Goal: Find specific page/section: Find specific page/section

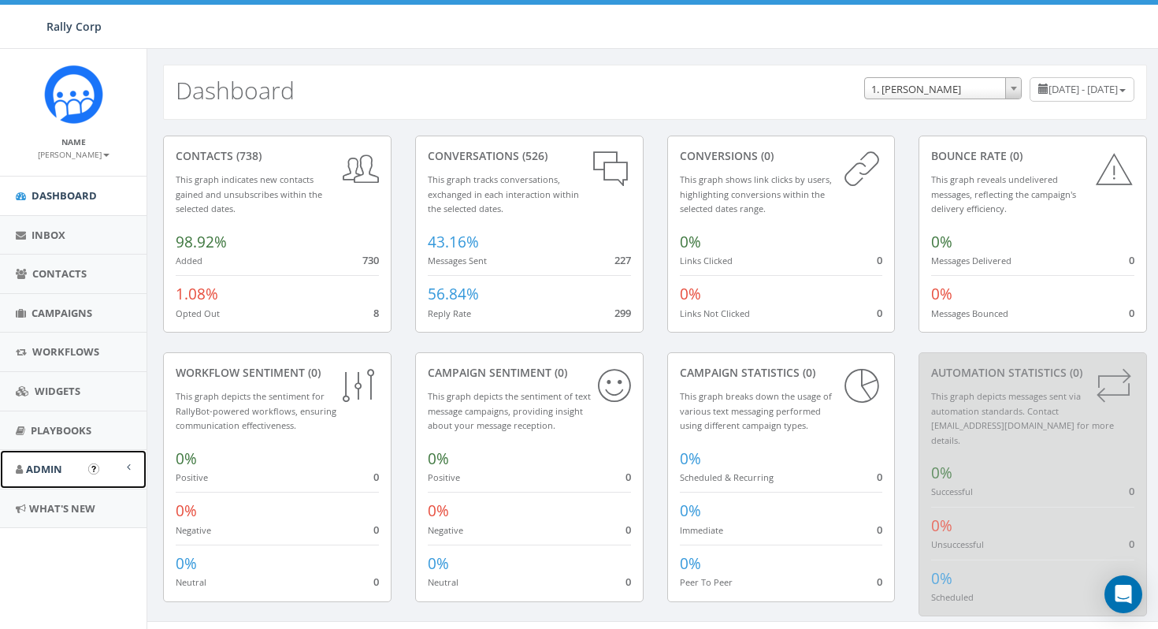
click at [60, 464] on span "Admin" at bounding box center [44, 469] width 36 height 14
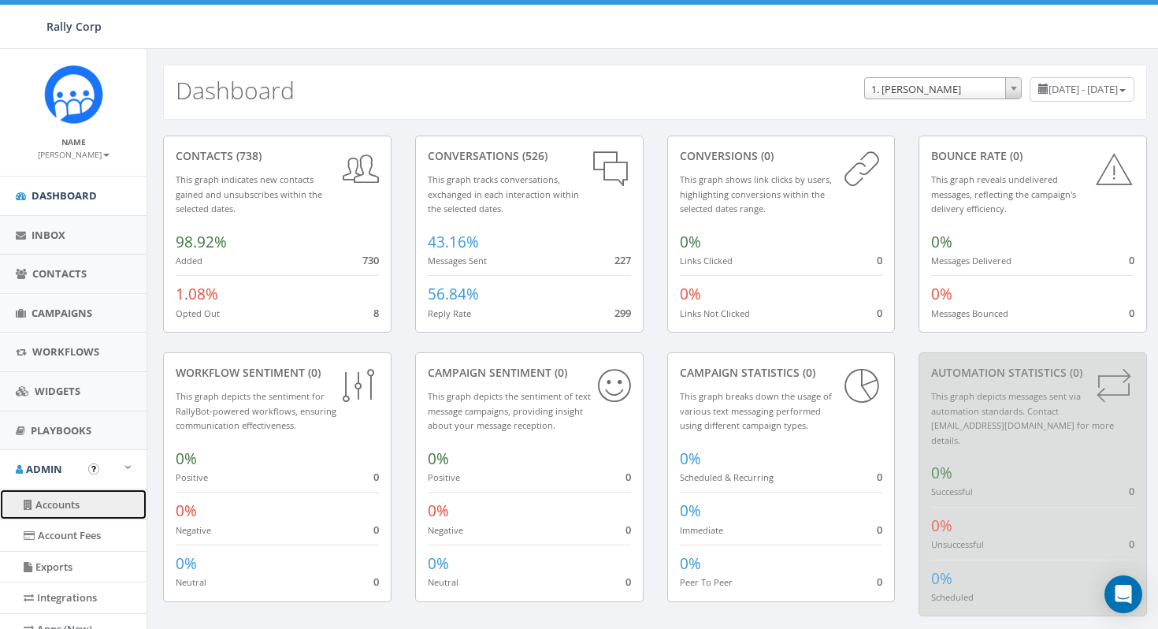
click at [60, 508] on link "Accounts" at bounding box center [73, 504] width 147 height 31
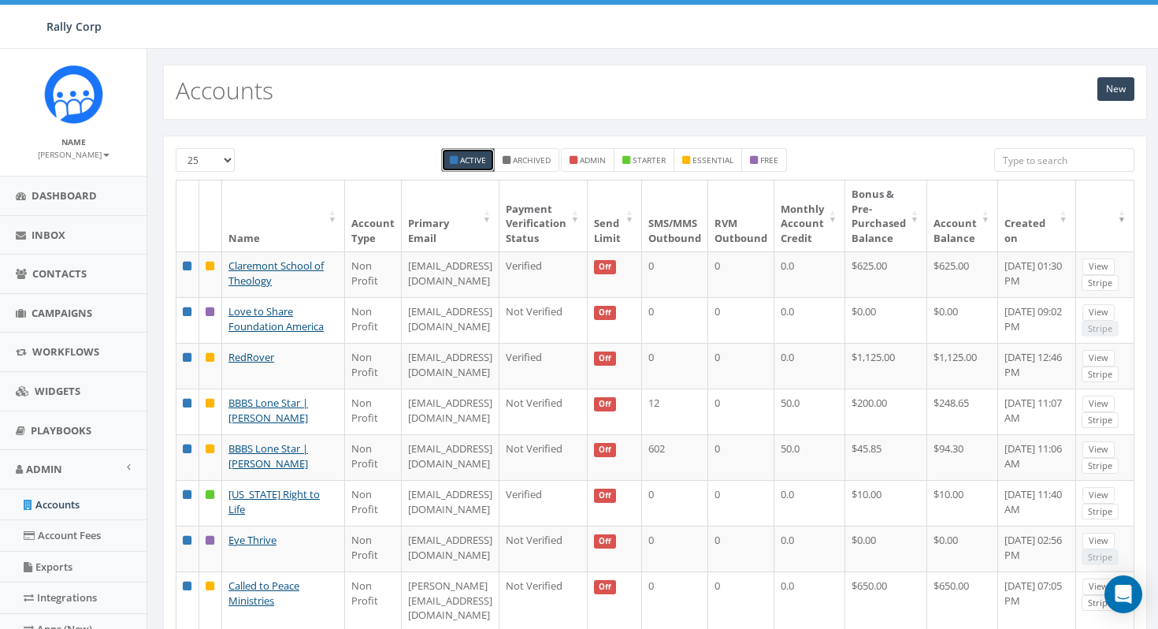
click at [1039, 161] on input "search" at bounding box center [1064, 160] width 140 height 24
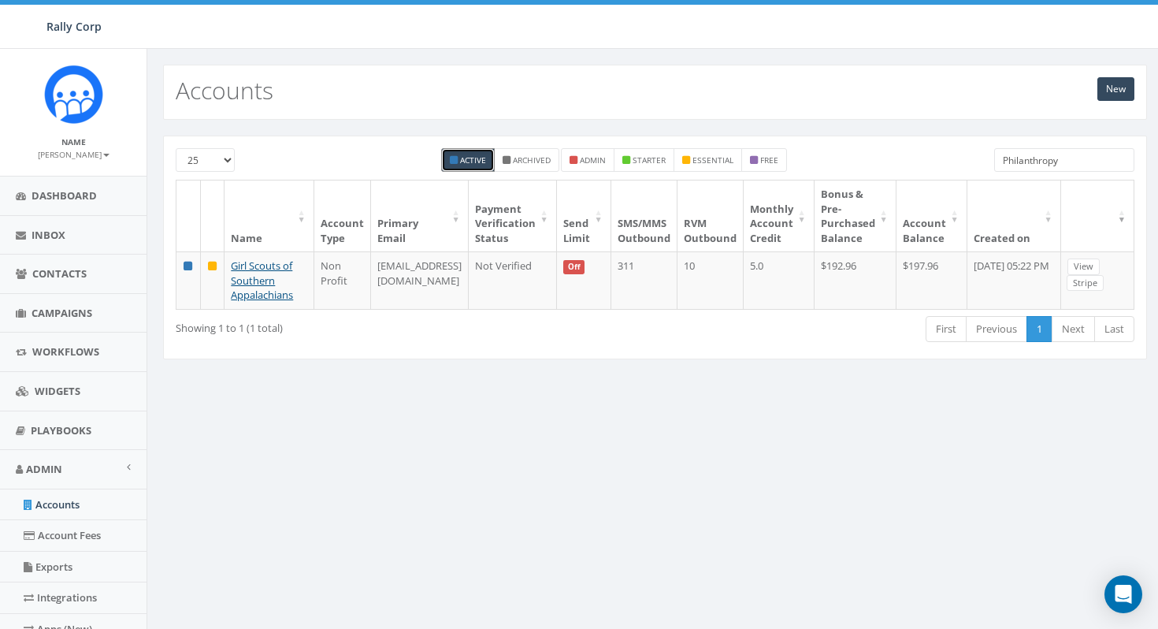
click at [1097, 161] on input "Philanthropy" at bounding box center [1064, 160] width 140 height 24
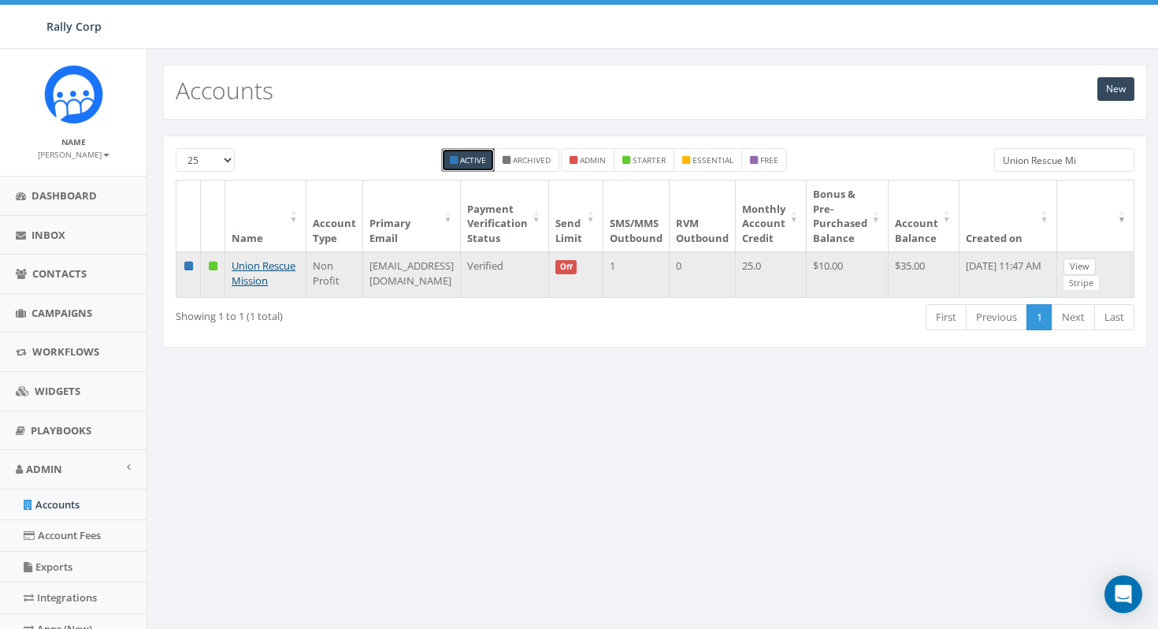
type input "Union Rescue Mi"
click at [1078, 267] on link "View" at bounding box center [1079, 266] width 32 height 17
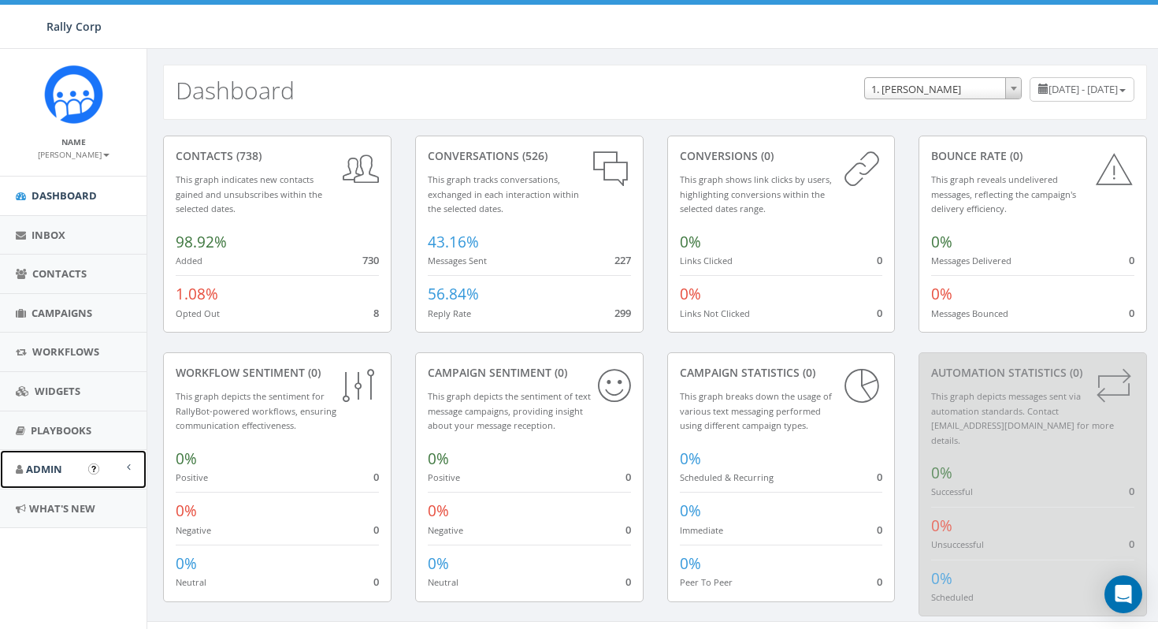
click at [49, 467] on span "Admin" at bounding box center [44, 469] width 36 height 14
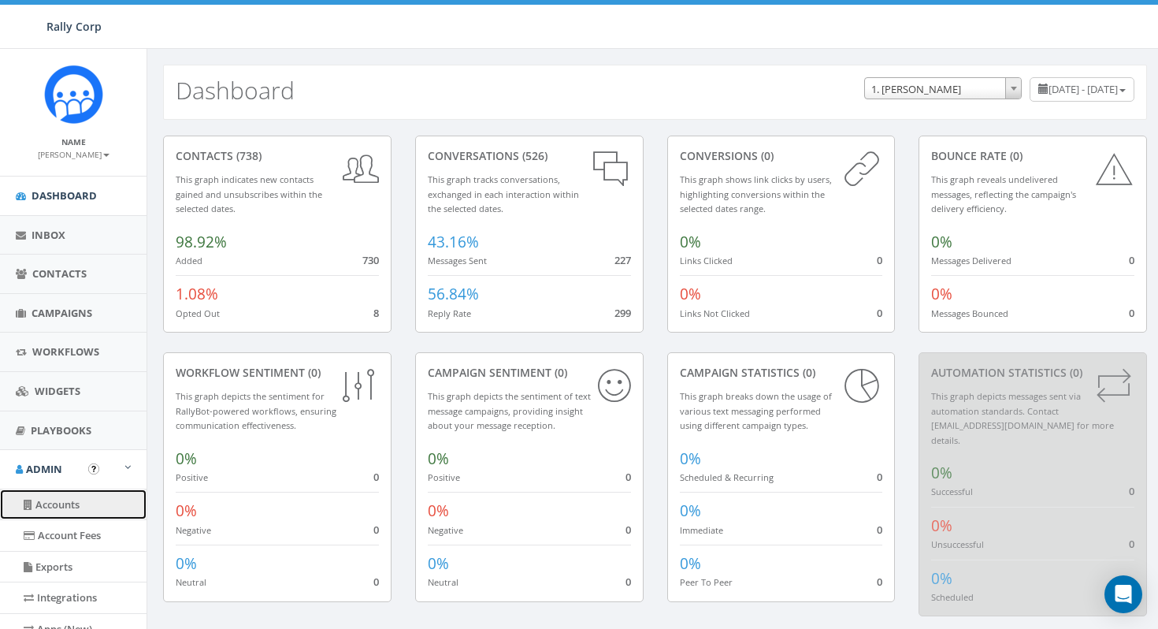
click at [56, 504] on link "Accounts" at bounding box center [73, 504] width 147 height 31
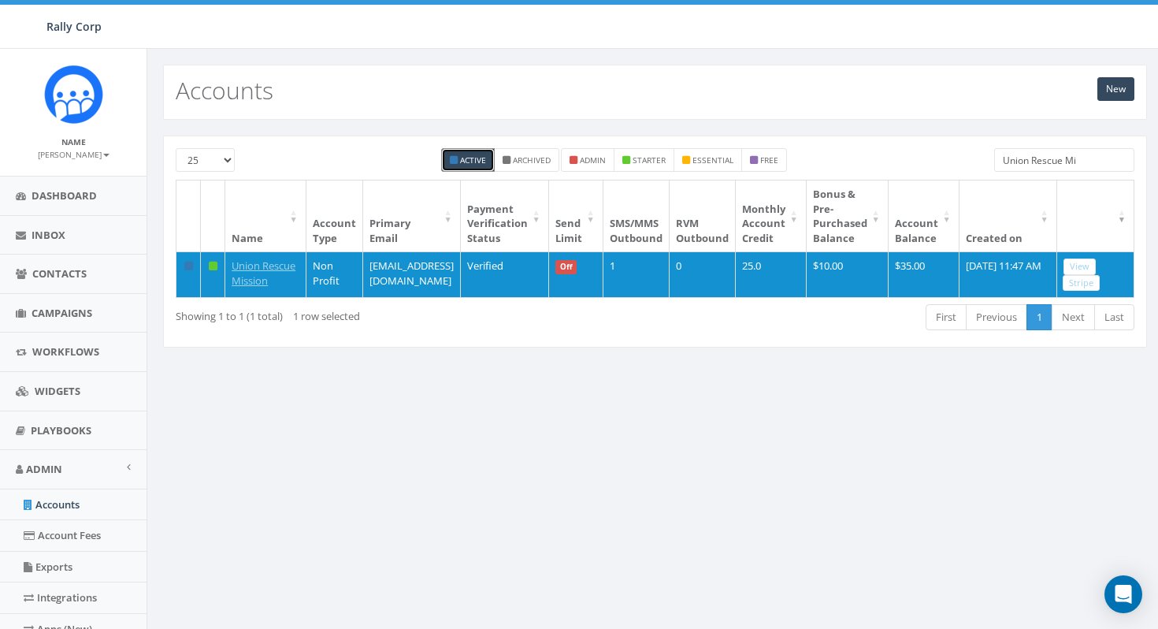
click at [1097, 156] on input "Union Rescue Mi" at bounding box center [1064, 160] width 140 height 24
